Goal: Find specific page/section: Find specific page/section

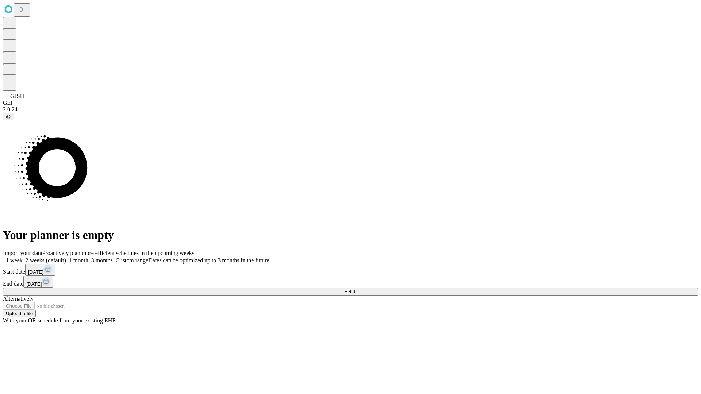
click at [356, 289] on span "Fetch" at bounding box center [350, 291] width 12 height 5
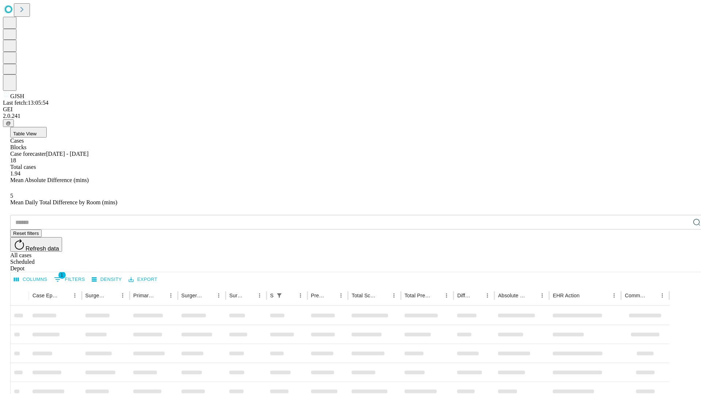
click at [682, 266] on div "Depot" at bounding box center [357, 269] width 695 height 7
